Goal: Task Accomplishment & Management: Manage account settings

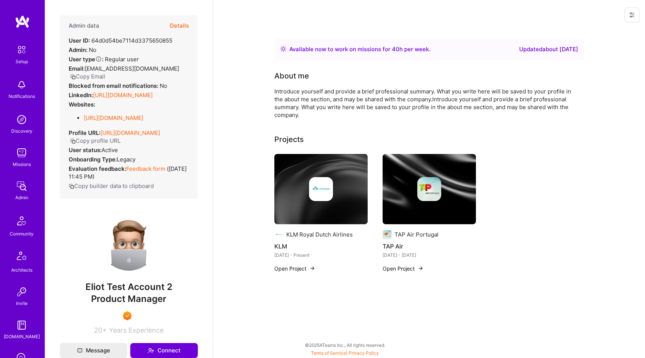
click at [633, 9] on button at bounding box center [631, 14] width 15 height 15
click at [608, 28] on button "Login as Eliot" at bounding box center [600, 31] width 79 height 19
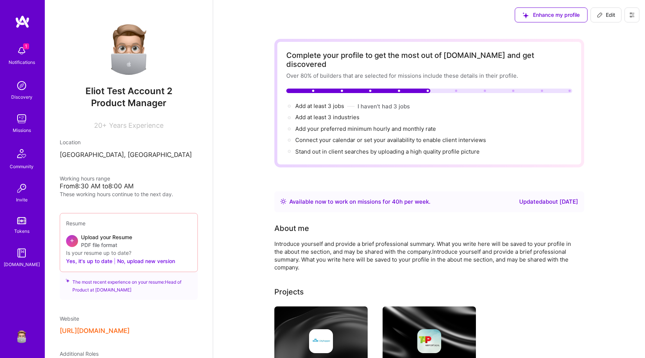
click at [629, 16] on icon at bounding box center [632, 15] width 6 height 6
click at [612, 35] on button "Settings" at bounding box center [611, 31] width 56 height 19
